Goal: Register for event/course

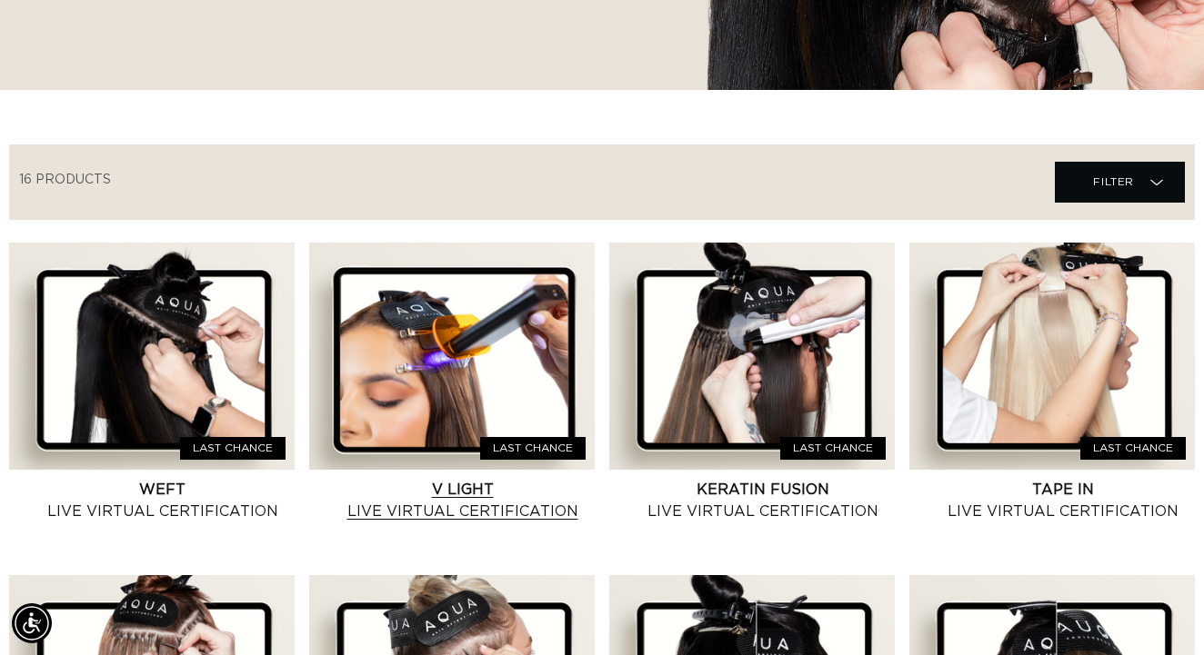
scroll to position [0, 2149]
click at [445, 523] on link "V Light Live Virtual Certification" at bounding box center [462, 501] width 265 height 44
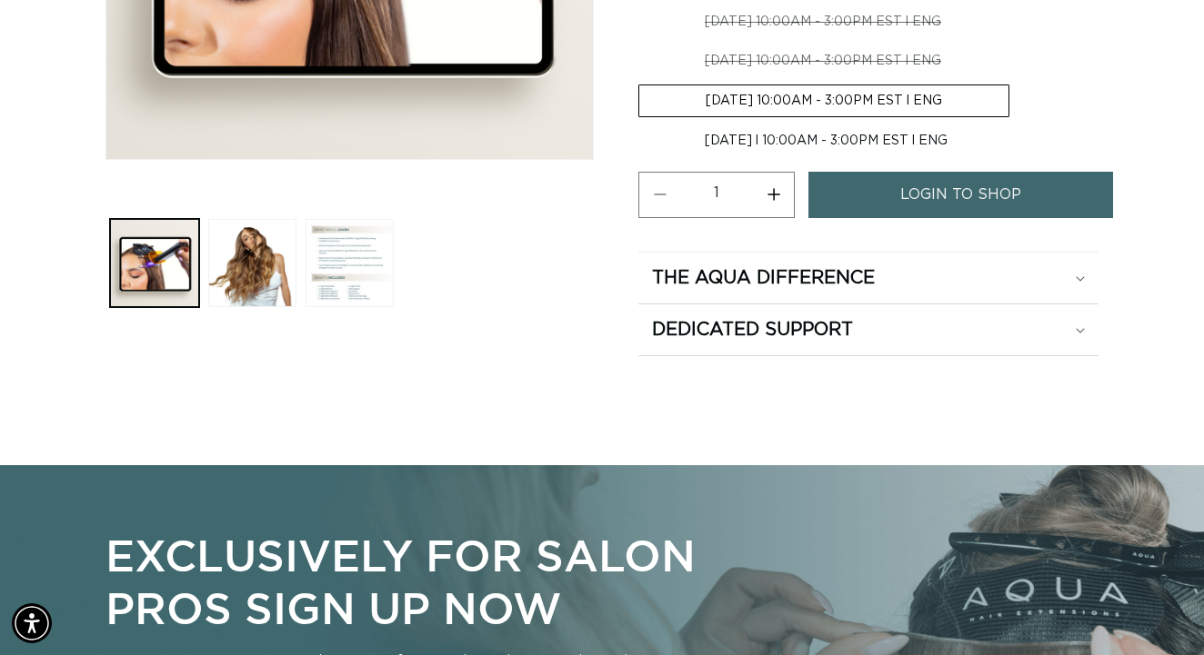
scroll to position [579, 0]
click at [987, 184] on span "login to shop" at bounding box center [960, 195] width 121 height 46
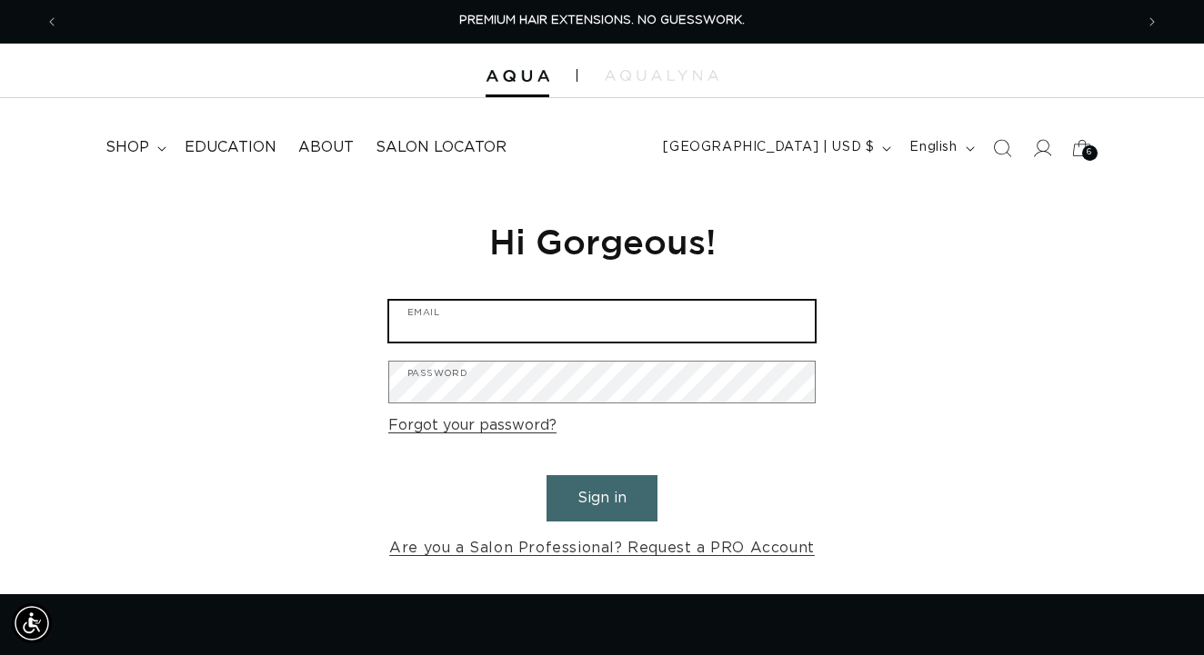
type input "hairbyjewelz@gmail.com"
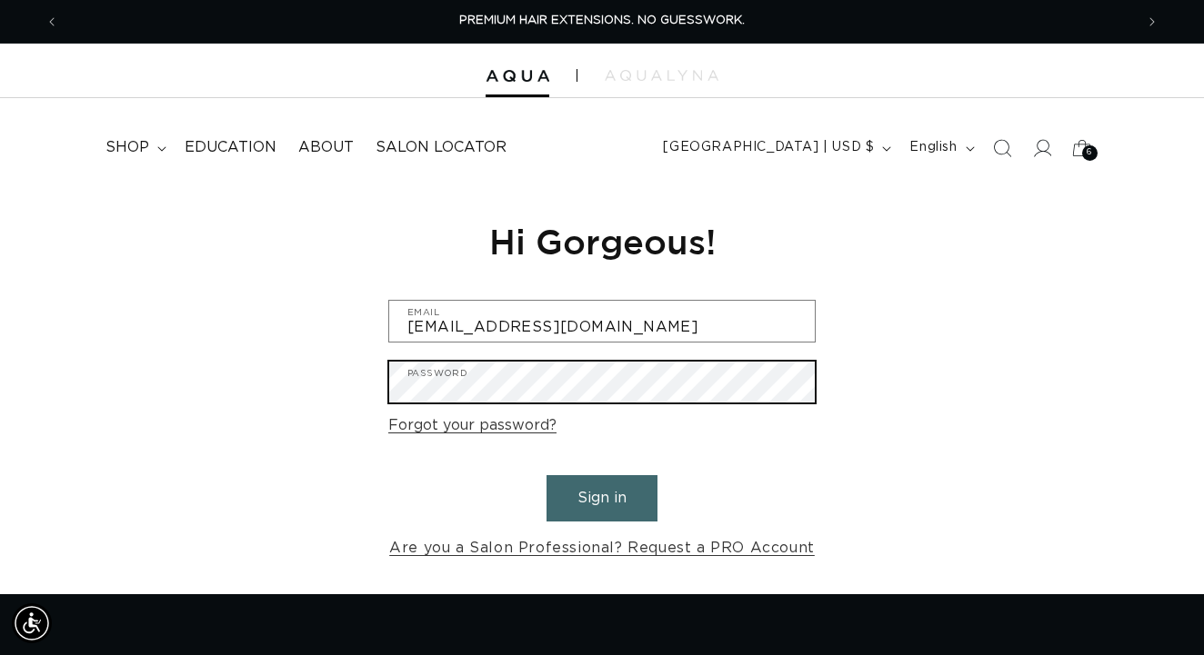
click at [602, 495] on button "Sign in" at bounding box center [601, 498] width 111 height 46
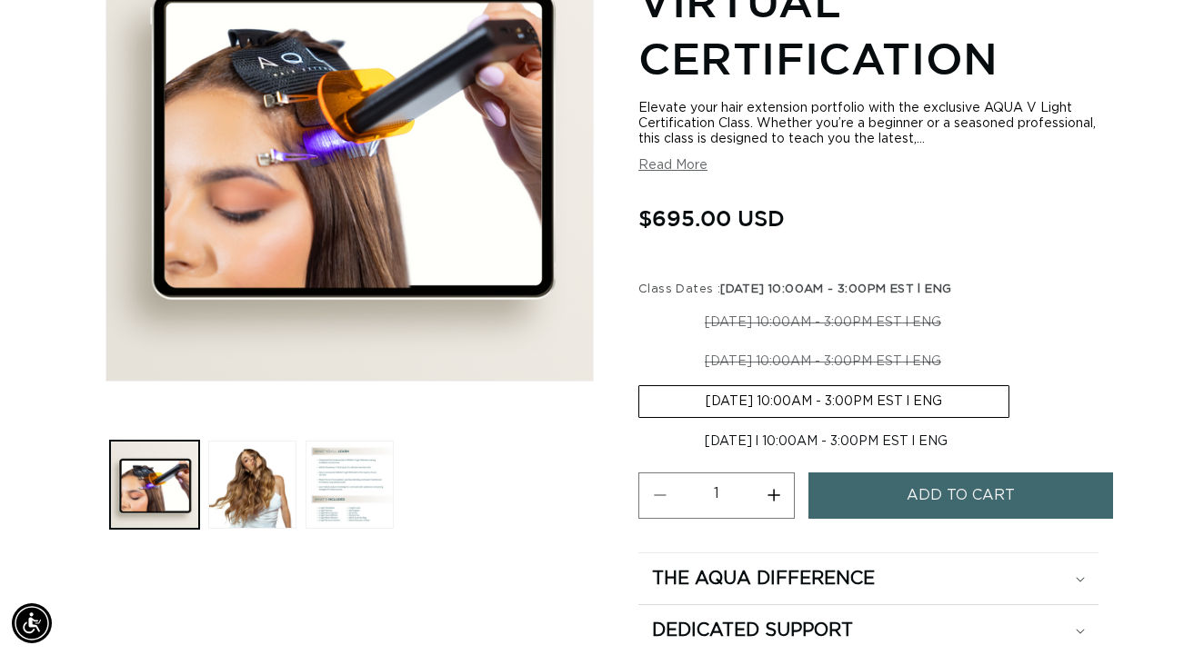
scroll to position [0, 2149]
click at [352, 515] on button "Load image 3 in gallery view" at bounding box center [349, 485] width 88 height 88
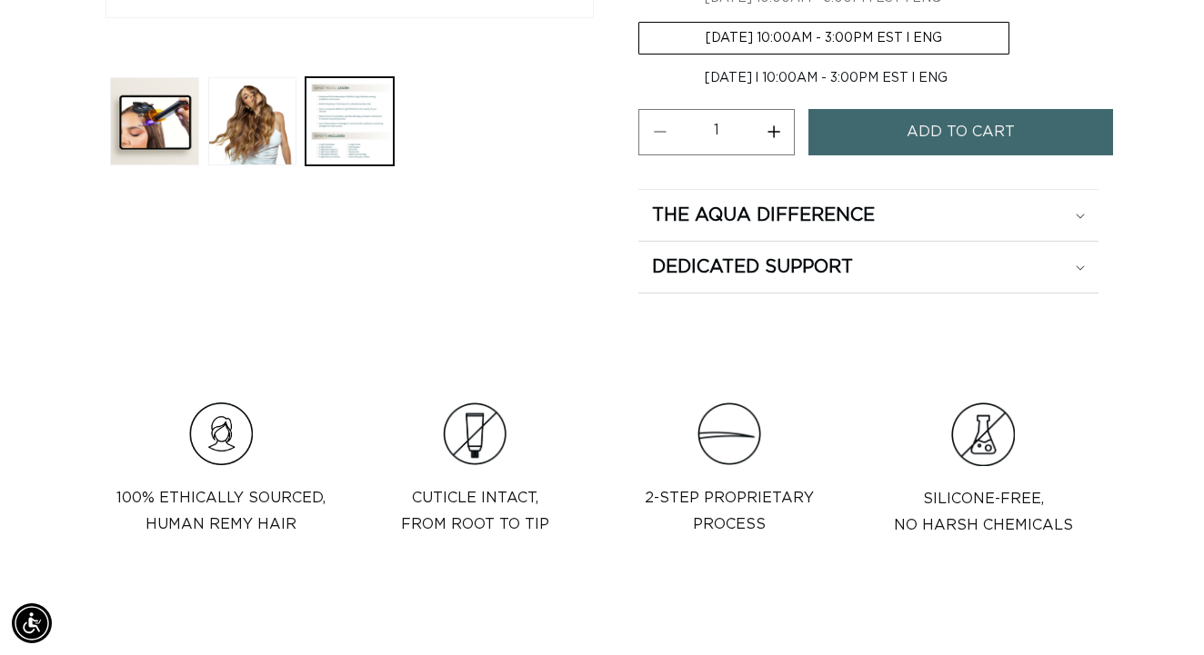
scroll to position [719, 0]
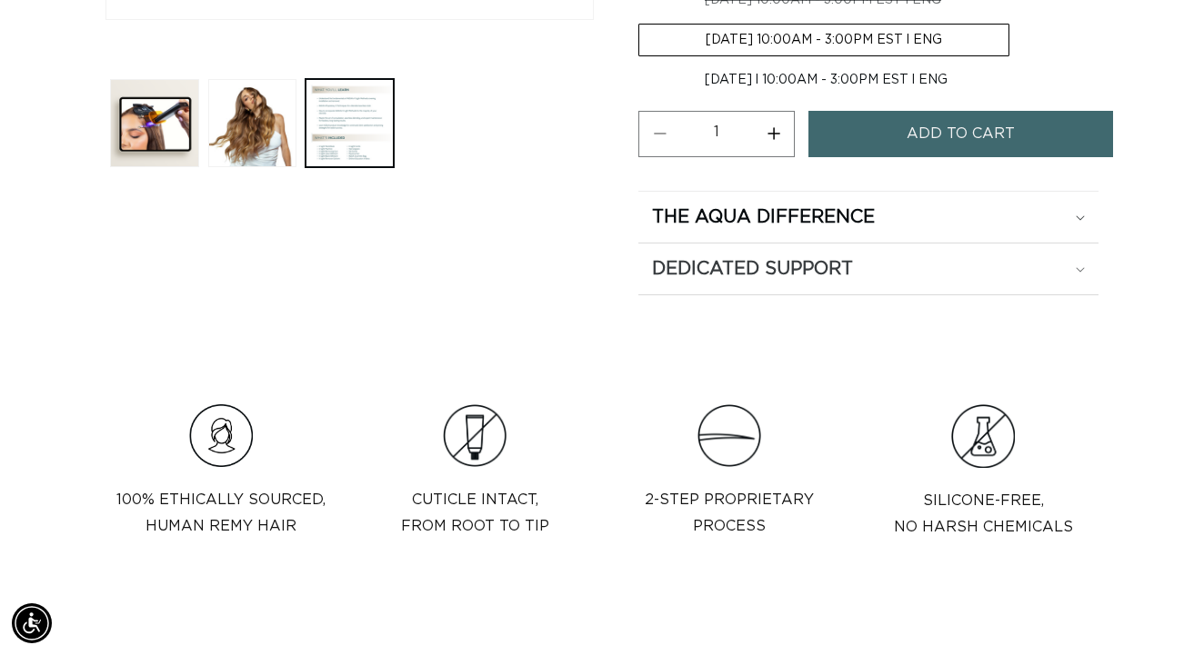
click at [759, 257] on h2 "Dedicated Support" at bounding box center [752, 269] width 201 height 24
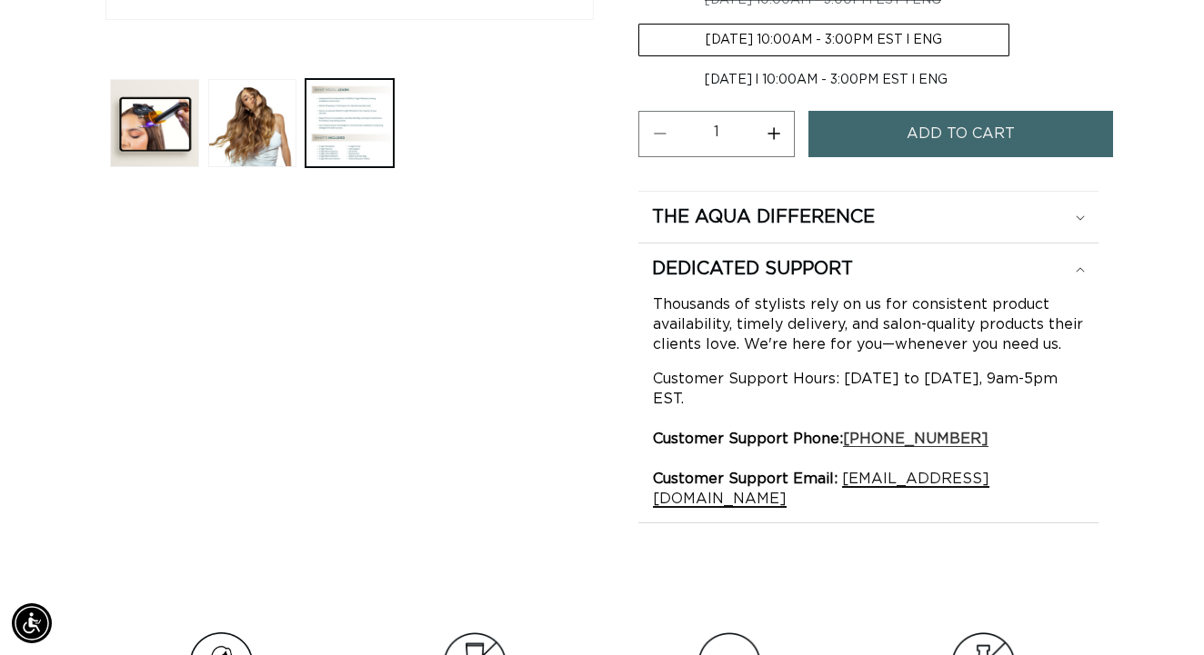
scroll to position [0, 0]
click at [960, 472] on link "hi@aquahairextensions.com" at bounding box center [821, 489] width 336 height 35
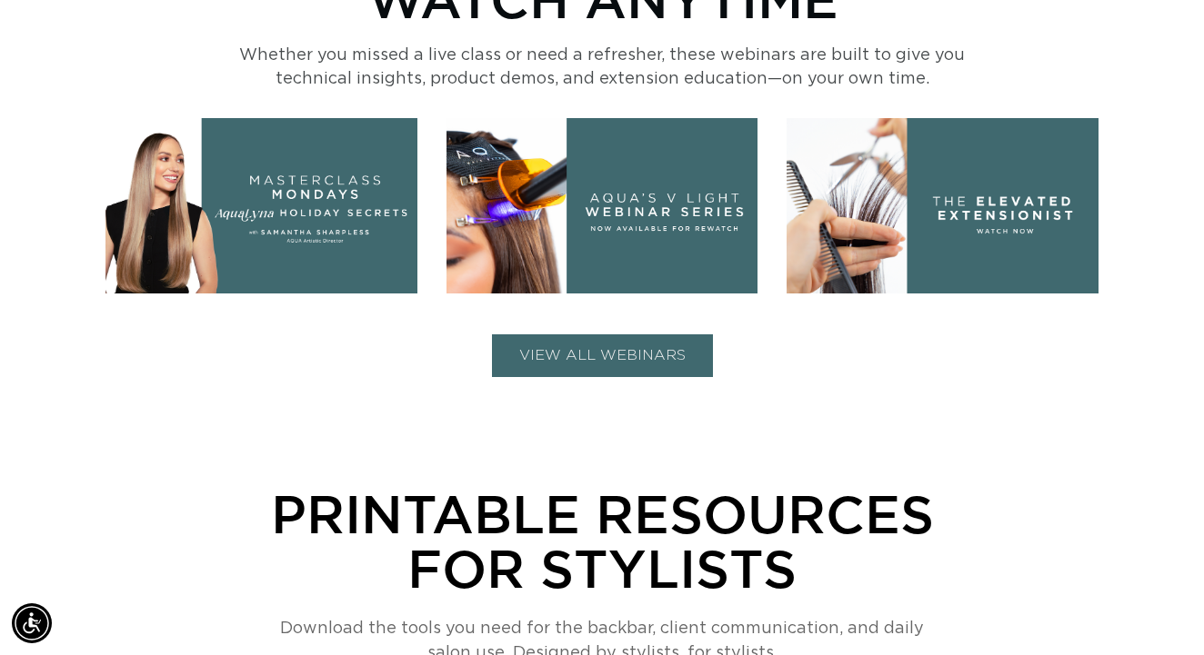
scroll to position [0, 2149]
